Goal: Information Seeking & Learning: Learn about a topic

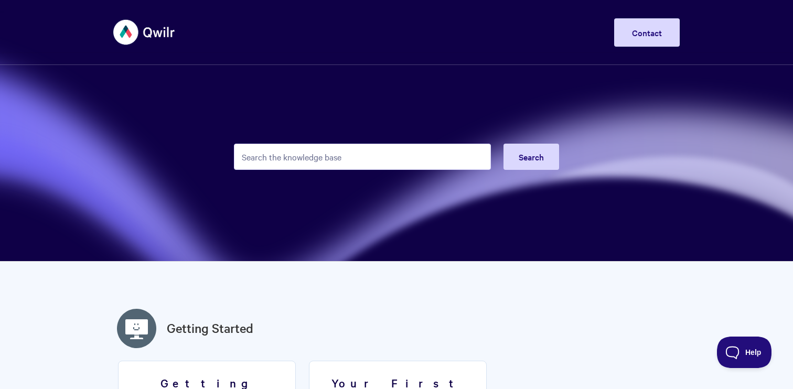
click at [292, 159] on input "Search the knowledge base" at bounding box center [362, 157] width 257 height 26
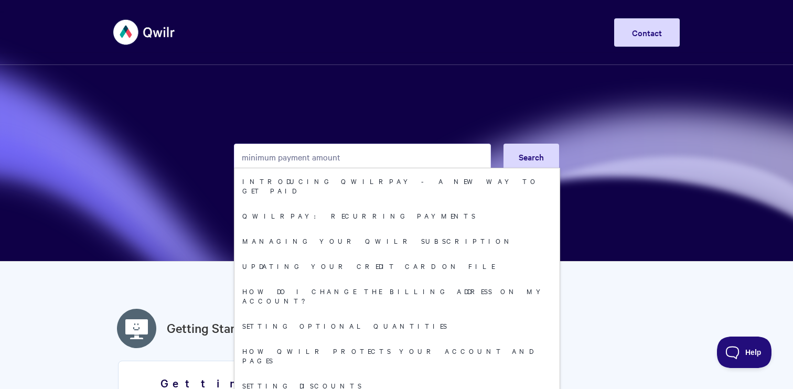
type input "minimum payment amount"
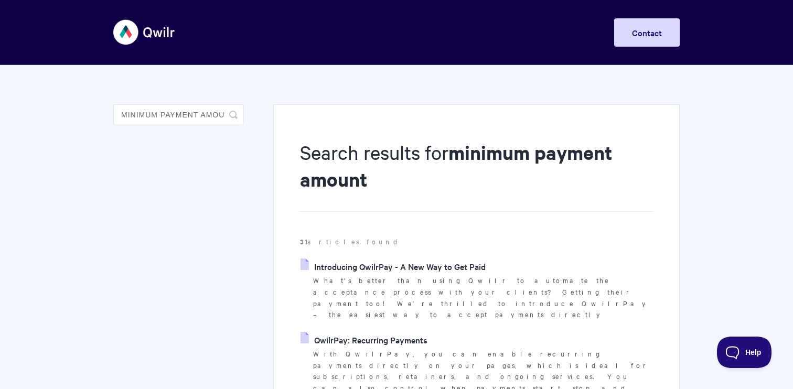
click at [370, 268] on link "Introducing QwilrPay - A New Way to Get Paid" at bounding box center [393, 267] width 185 height 16
click at [191, 114] on input "minimum payment amount" at bounding box center [178, 114] width 131 height 21
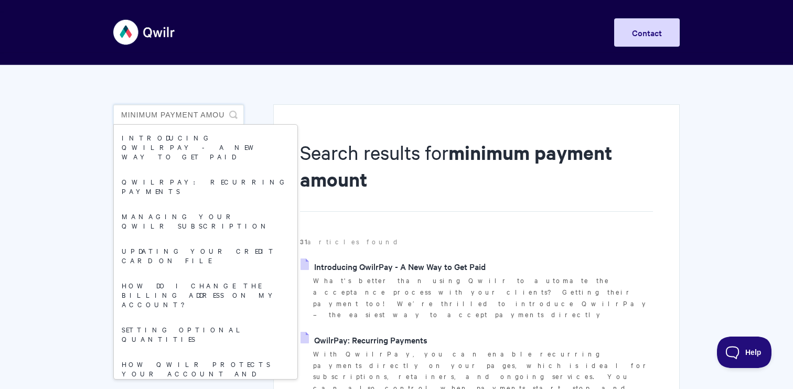
click at [191, 114] on input "minimum payment amount" at bounding box center [178, 114] width 131 height 21
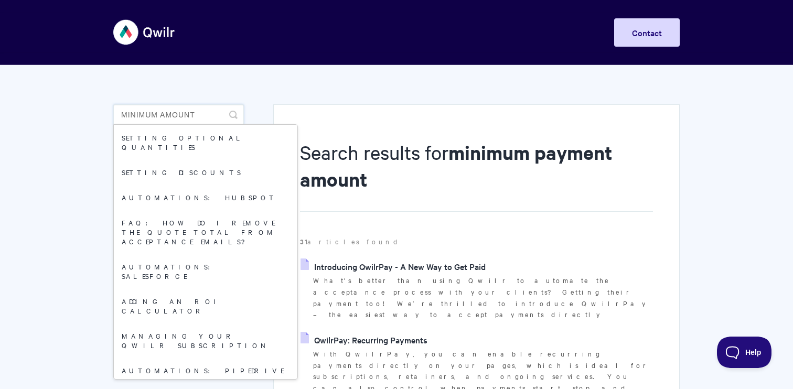
click at [192, 112] on input "minimum amount" at bounding box center [178, 114] width 131 height 21
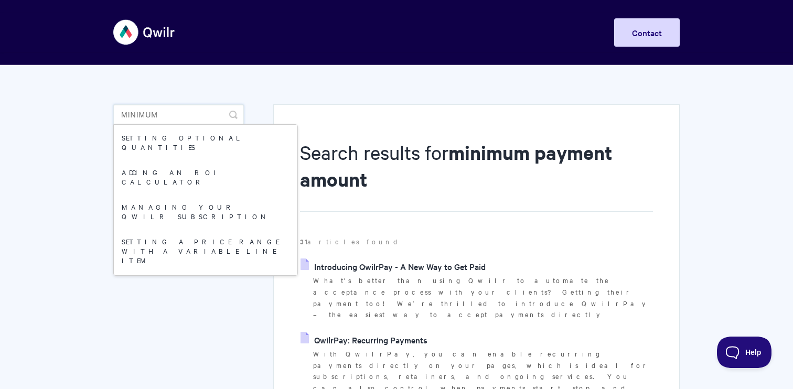
type input "minimum"
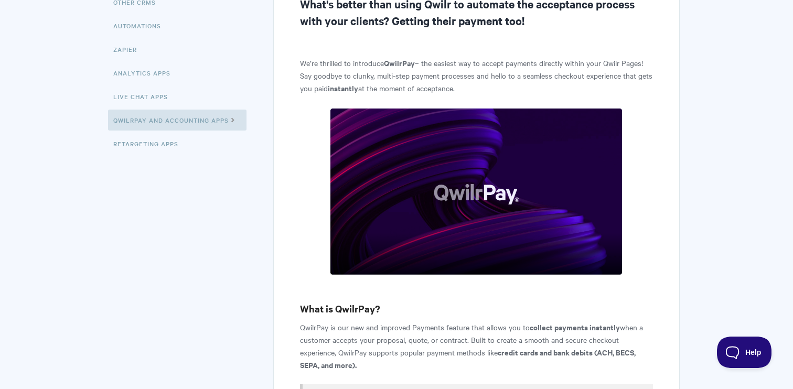
scroll to position [263, 0]
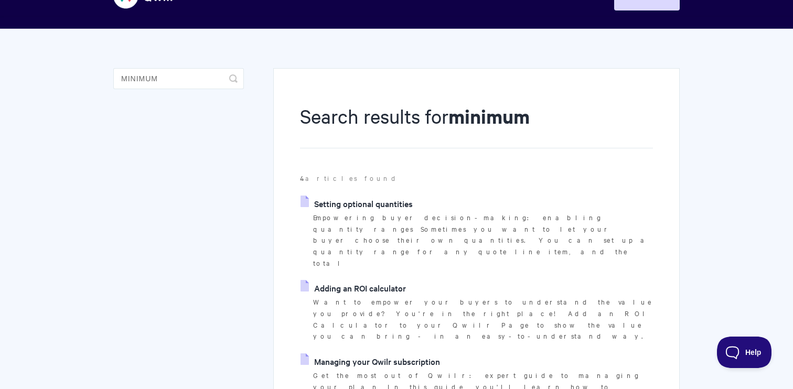
scroll to position [31, 0]
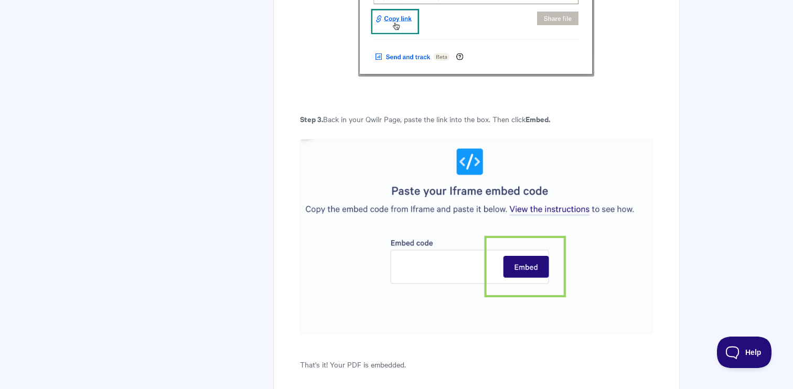
scroll to position [3614, 0]
click at [557, 185] on img at bounding box center [476, 234] width 353 height 195
click at [549, 204] on img at bounding box center [476, 234] width 353 height 195
click at [545, 205] on img at bounding box center [476, 234] width 353 height 195
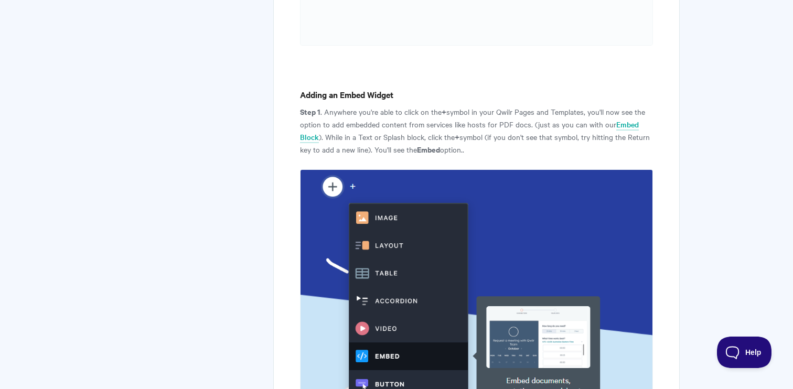
scroll to position [1192, 0]
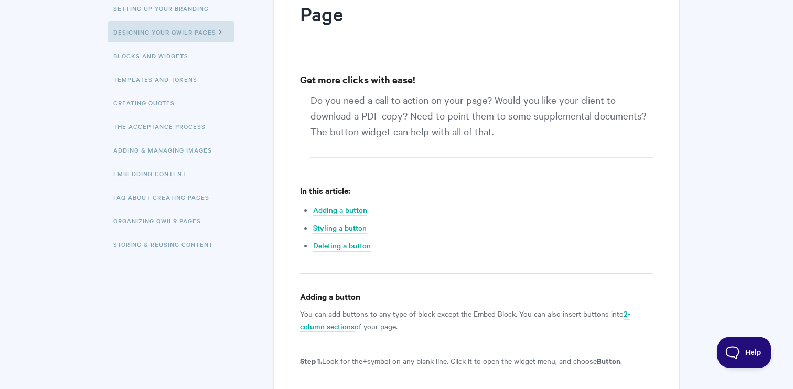
scroll to position [124, 0]
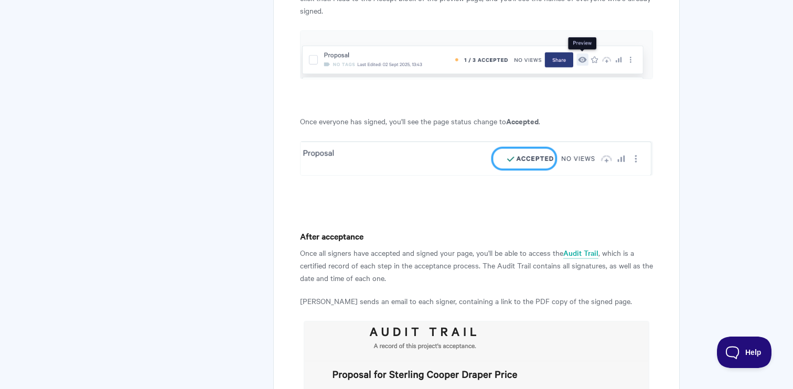
scroll to position [4648, 0]
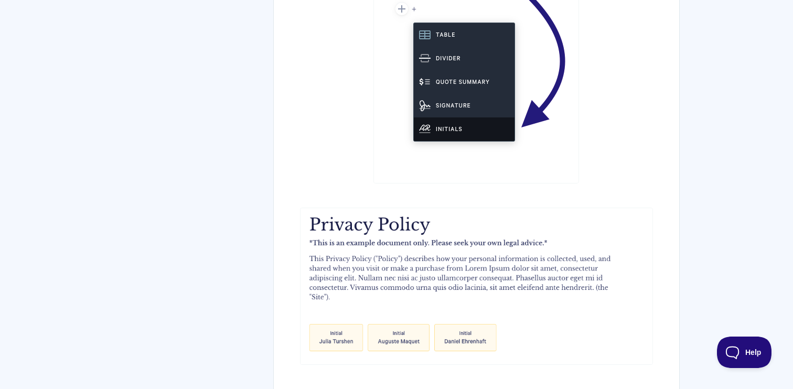
scroll to position [2804, 0]
